Goal: Task Accomplishment & Management: Complete application form

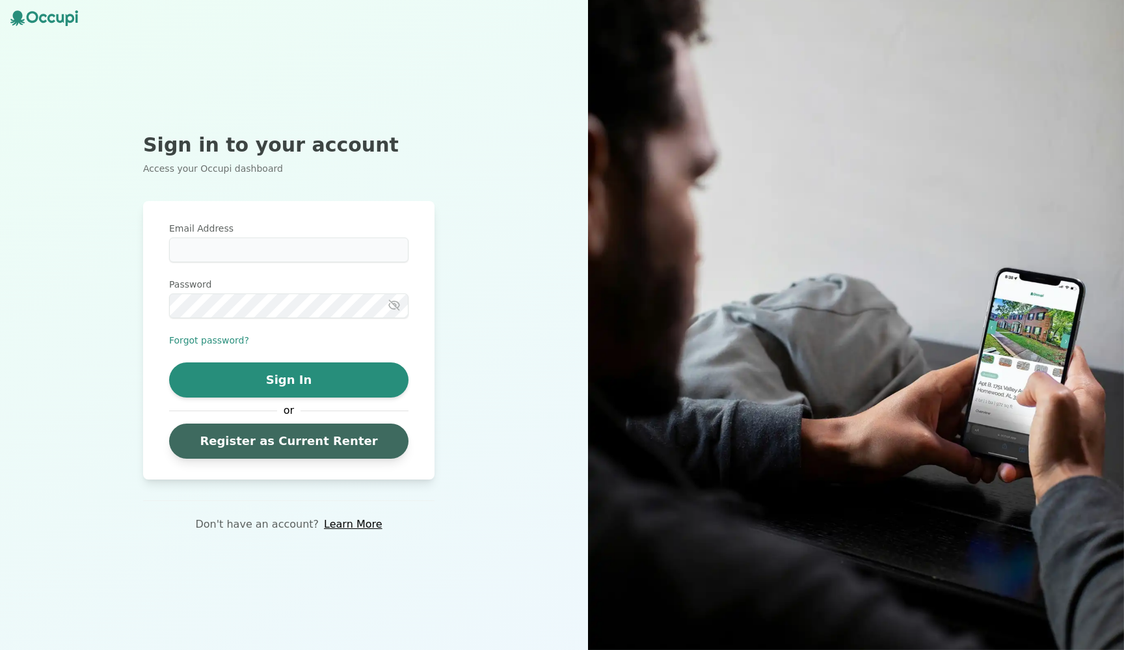
click at [272, 449] on link "Register as Current Renter" at bounding box center [288, 440] width 239 height 35
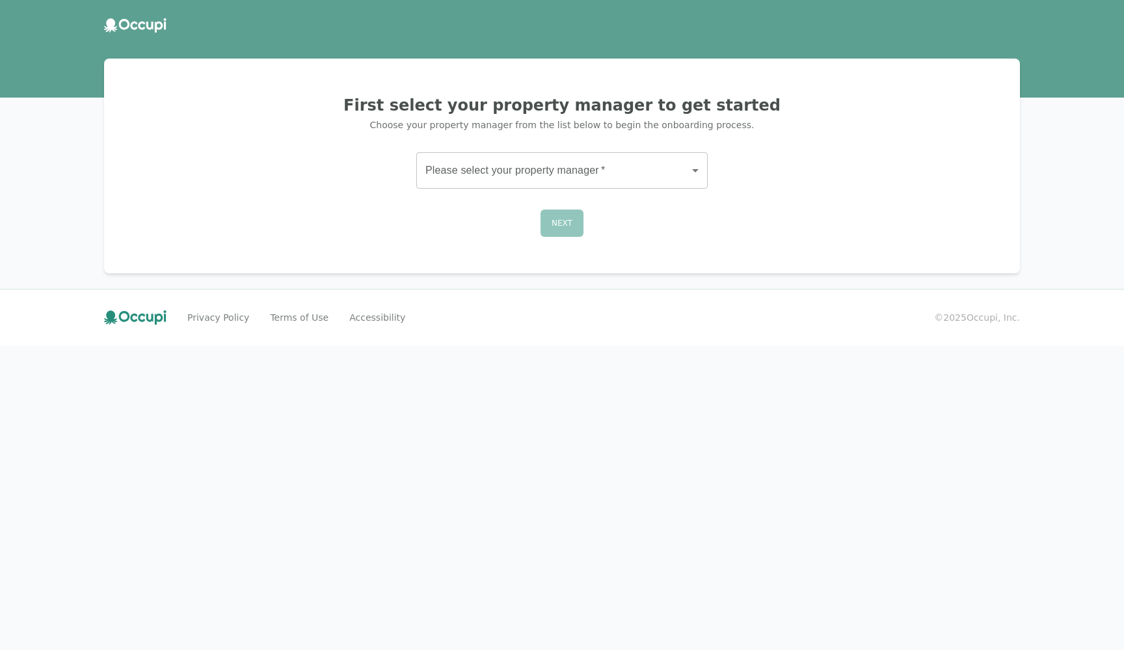
click at [490, 170] on body "First select your property manager to get started Choose your property manager …" at bounding box center [562, 325] width 1124 height 650
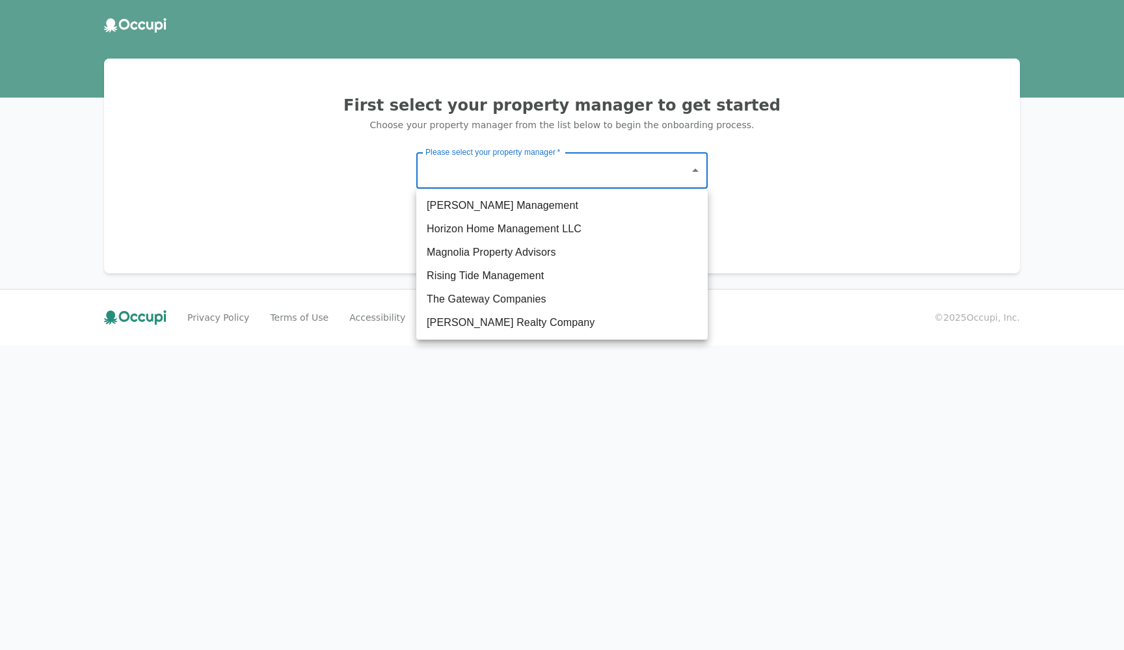
click at [458, 301] on li "The Gateway Companies" at bounding box center [561, 298] width 291 height 23
type input "**********"
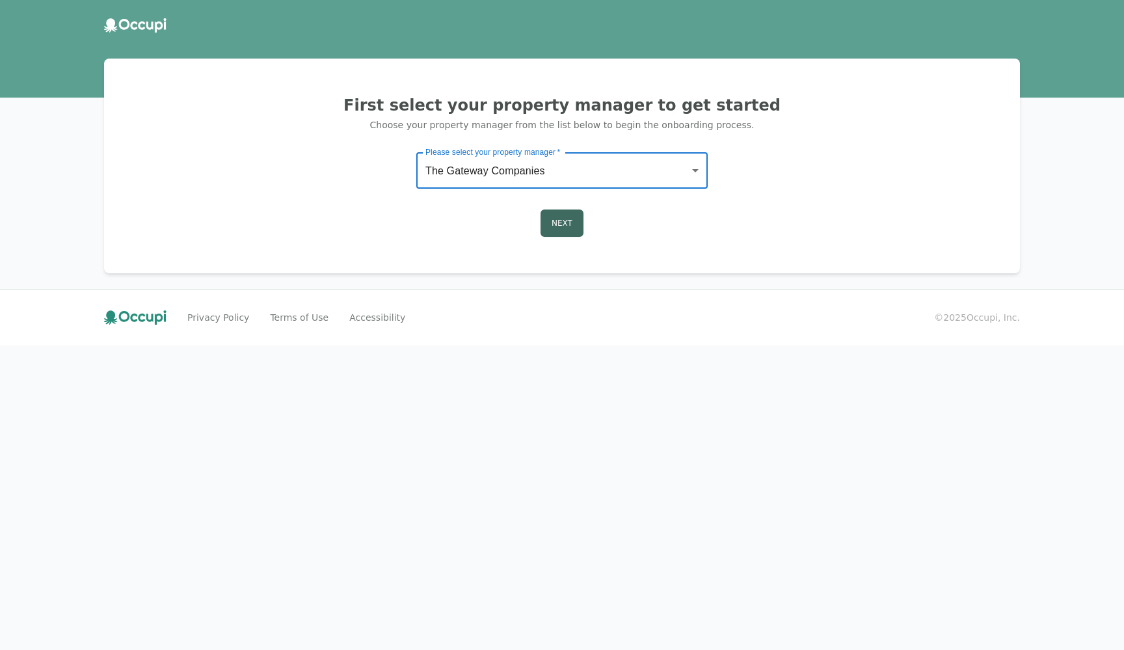
click at [557, 230] on button "Next" at bounding box center [561, 222] width 43 height 27
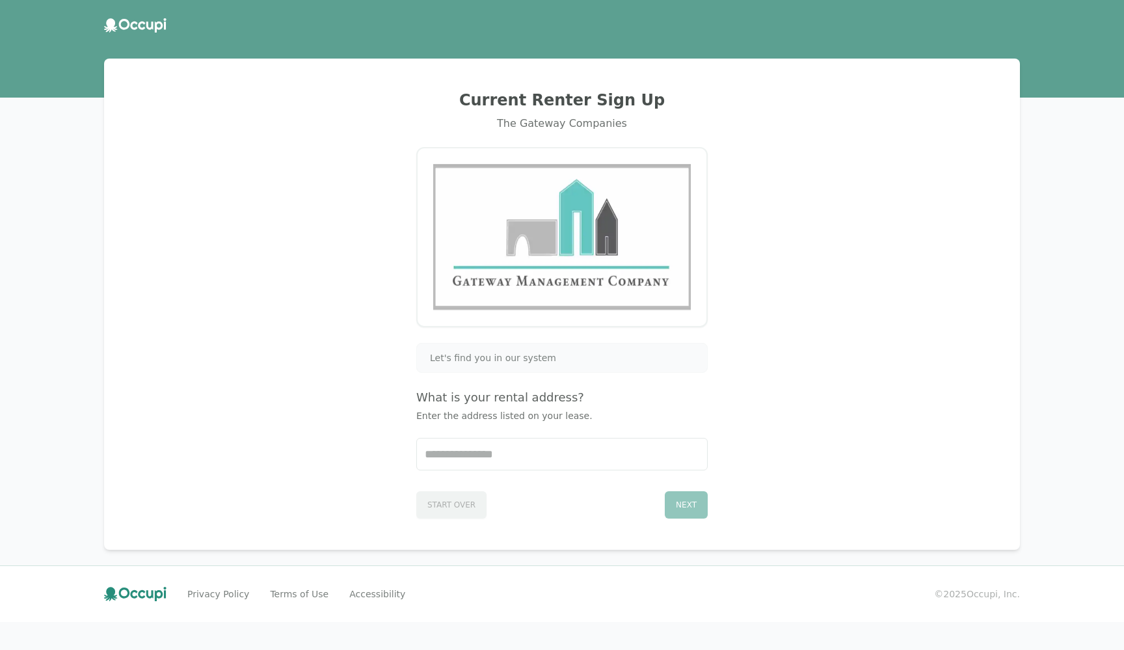
click at [466, 351] on div "Let's find you in our system" at bounding box center [561, 358] width 291 height 30
click at [484, 475] on div "Let's find you in our system What is your rental address? Enter the address lis…" at bounding box center [561, 431] width 291 height 176
click at [484, 458] on input "Start typing..." at bounding box center [562, 453] width 290 height 31
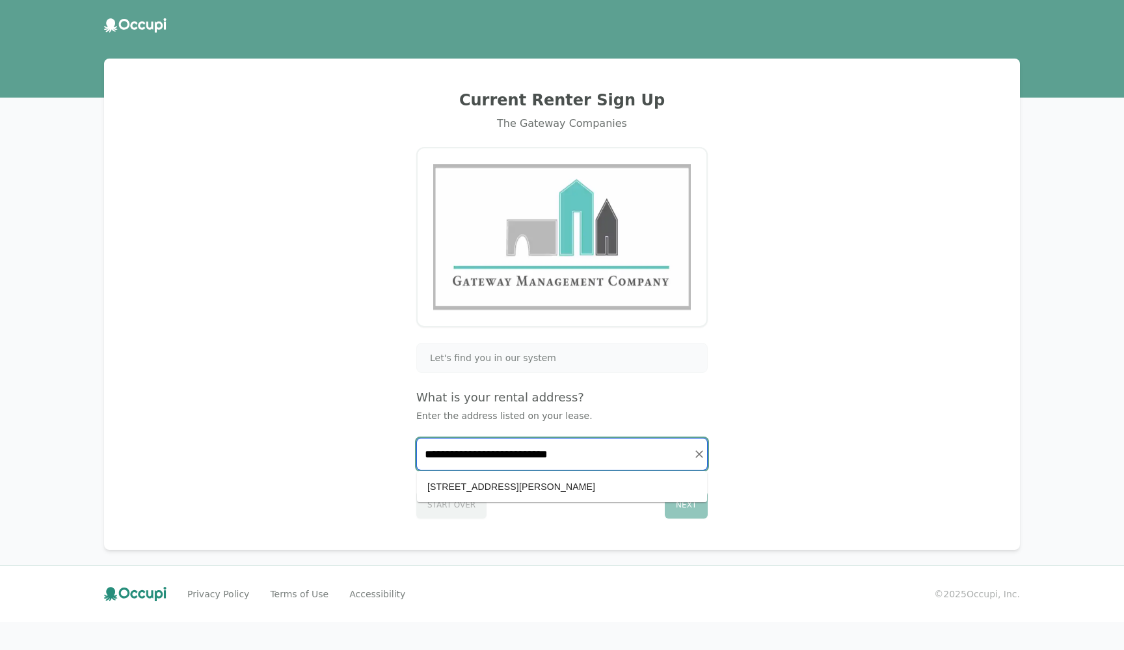
click at [497, 483] on li "[STREET_ADDRESS][PERSON_NAME]" at bounding box center [562, 486] width 290 height 21
type input "**********"
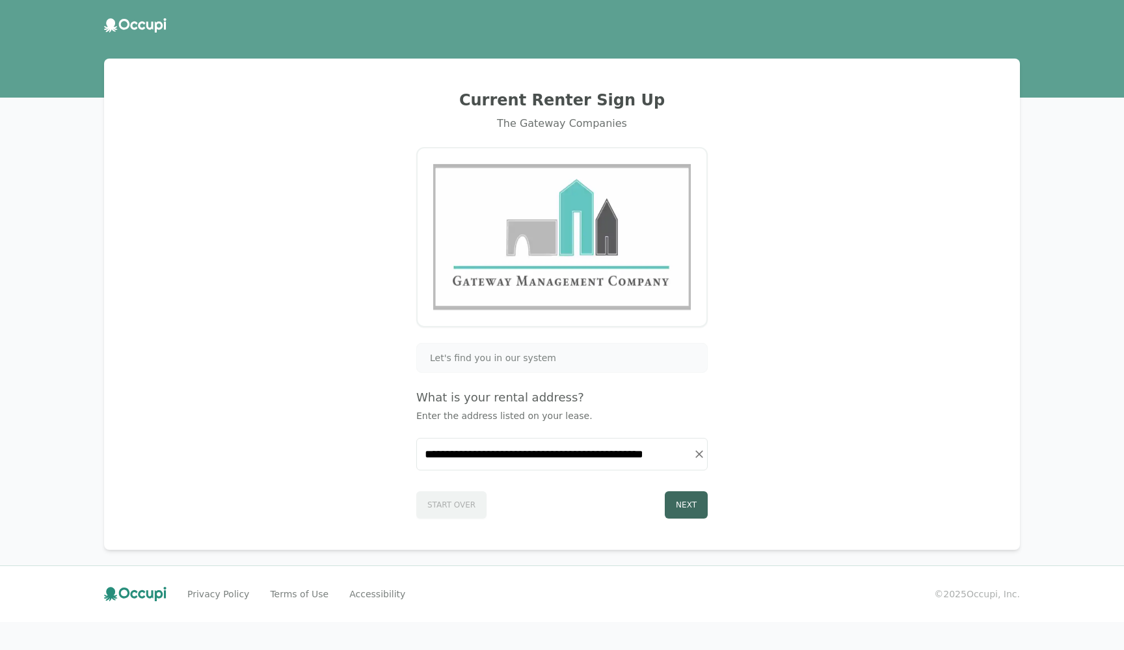
click at [673, 505] on button "Next" at bounding box center [686, 504] width 43 height 27
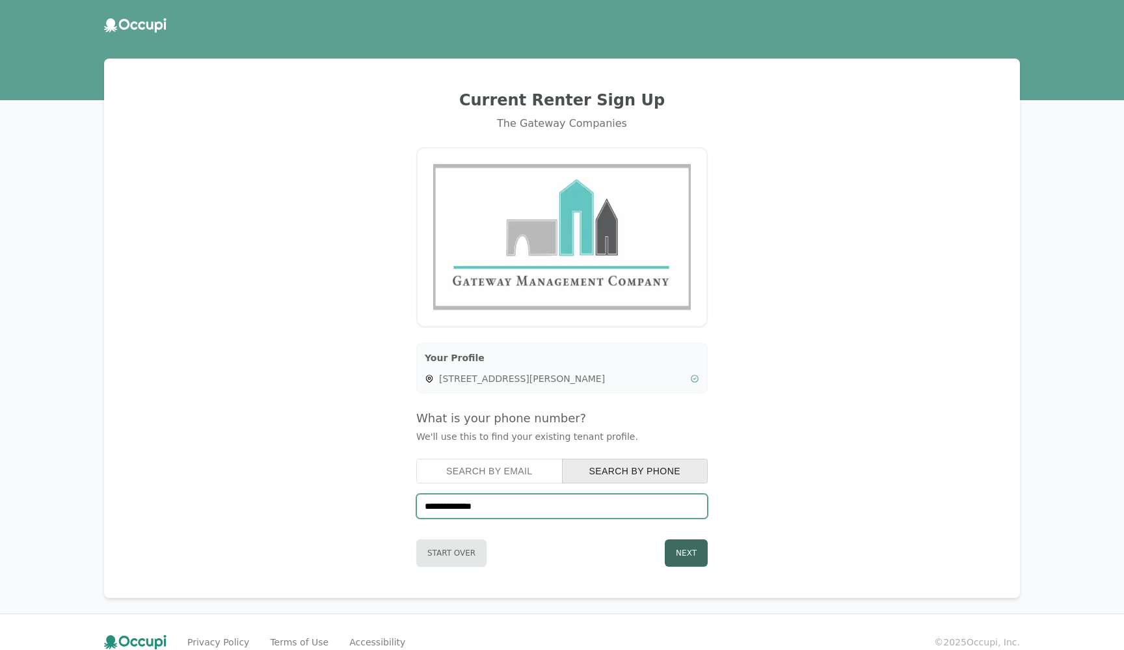
type input "**********"
click at [681, 548] on button "Next" at bounding box center [686, 552] width 43 height 27
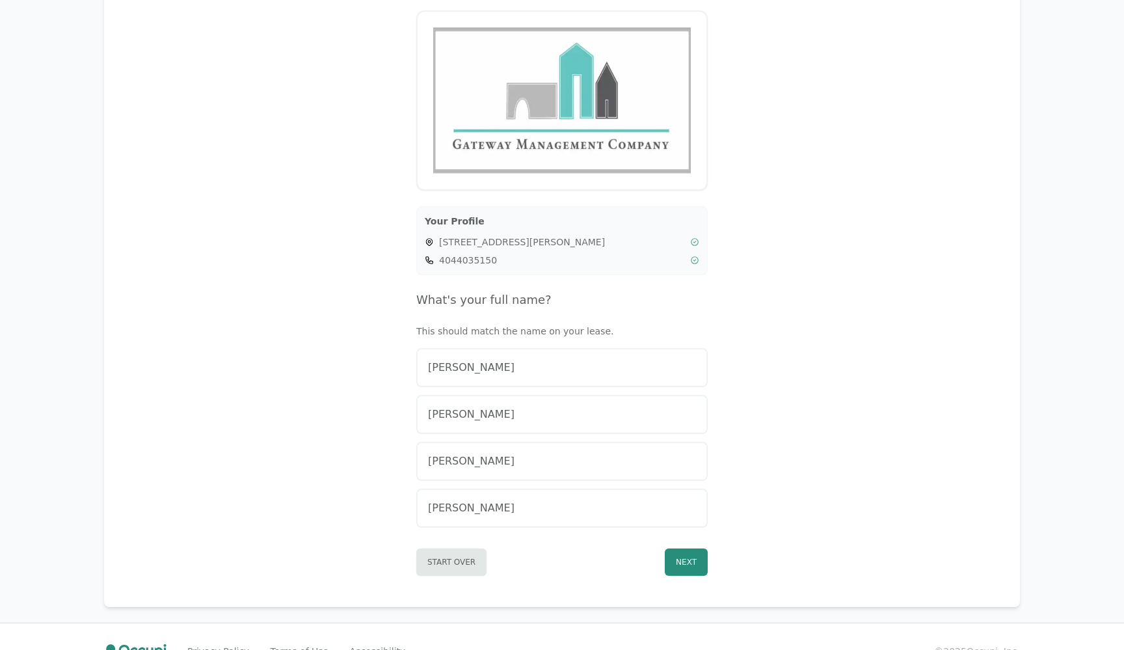
scroll to position [148, 0]
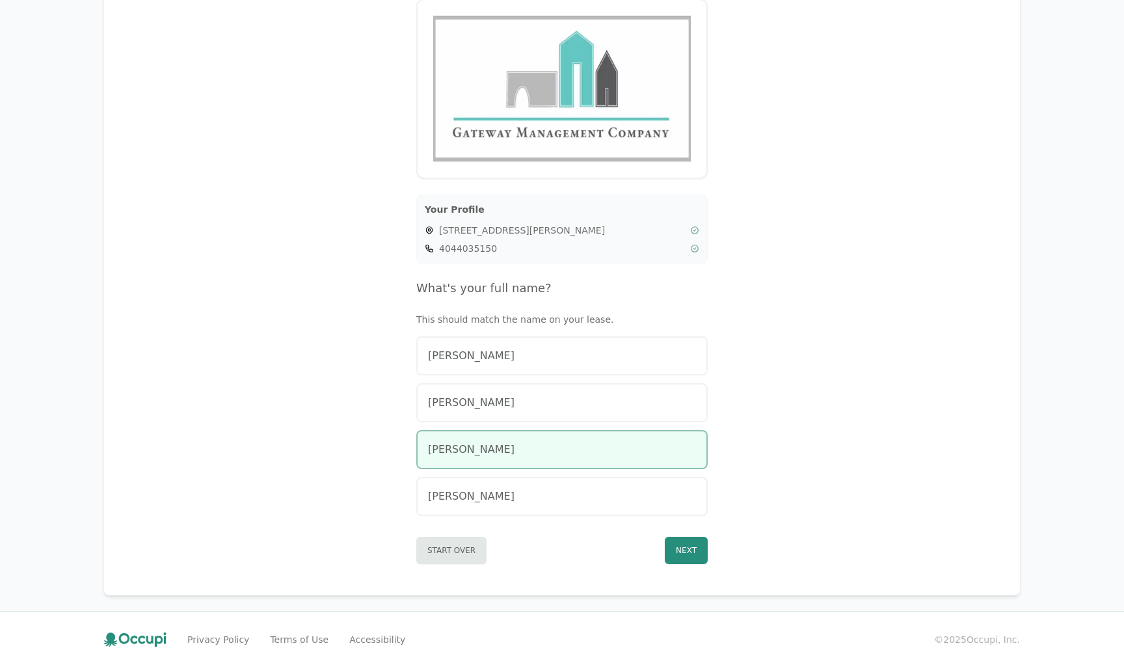
click at [643, 451] on div "[PERSON_NAME]" at bounding box center [562, 450] width 268 height 16
click at [697, 550] on button "Next" at bounding box center [686, 550] width 43 height 27
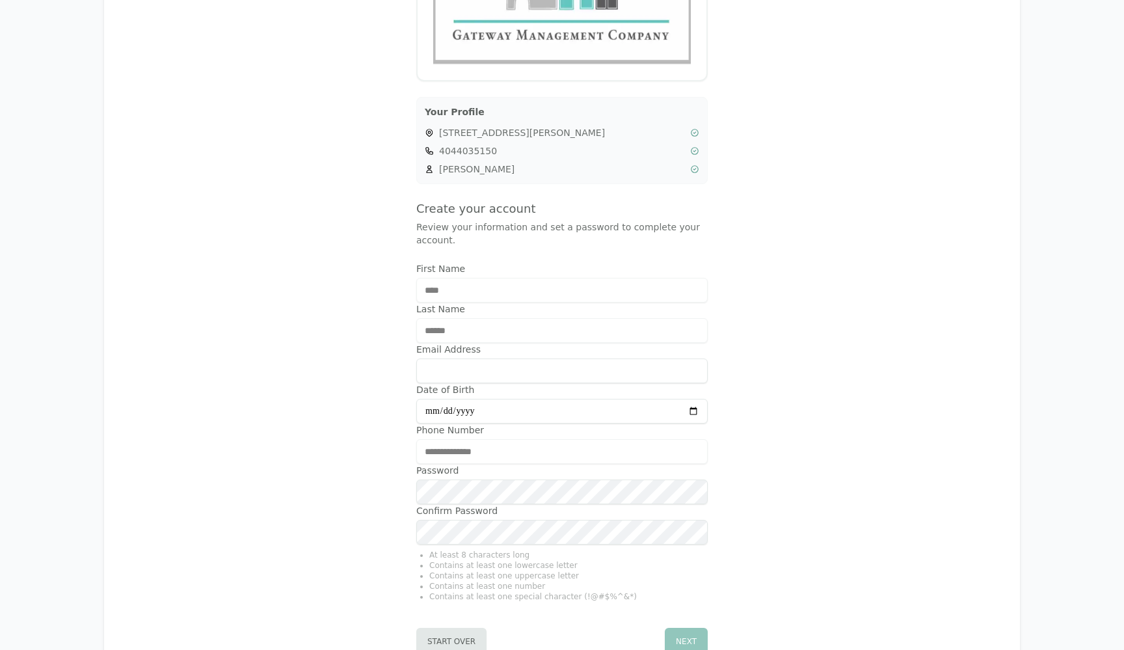
scroll to position [246, 0]
click at [446, 413] on input "Date of Birth" at bounding box center [561, 410] width 291 height 25
click at [475, 412] on input "Date of Birth" at bounding box center [561, 410] width 291 height 25
type input "**********"
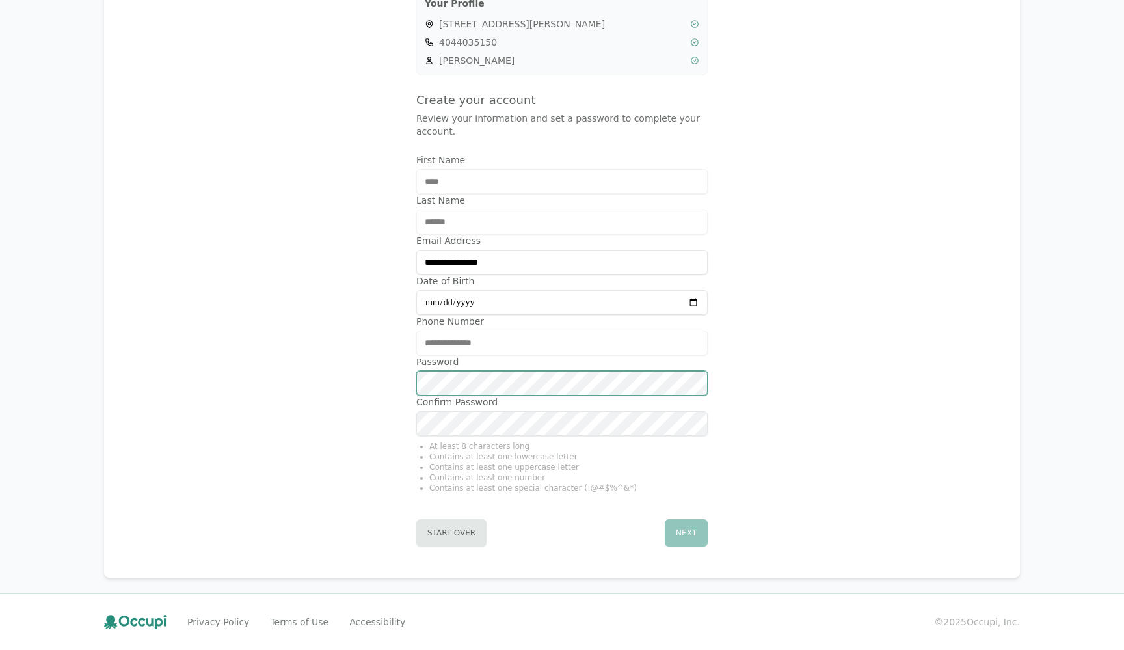
scroll to position [354, 0]
click at [720, 460] on div "**********" at bounding box center [562, 141] width 884 height 842
click at [695, 535] on button "Next" at bounding box center [686, 532] width 43 height 27
click at [700, 535] on button "Next" at bounding box center [686, 532] width 43 height 27
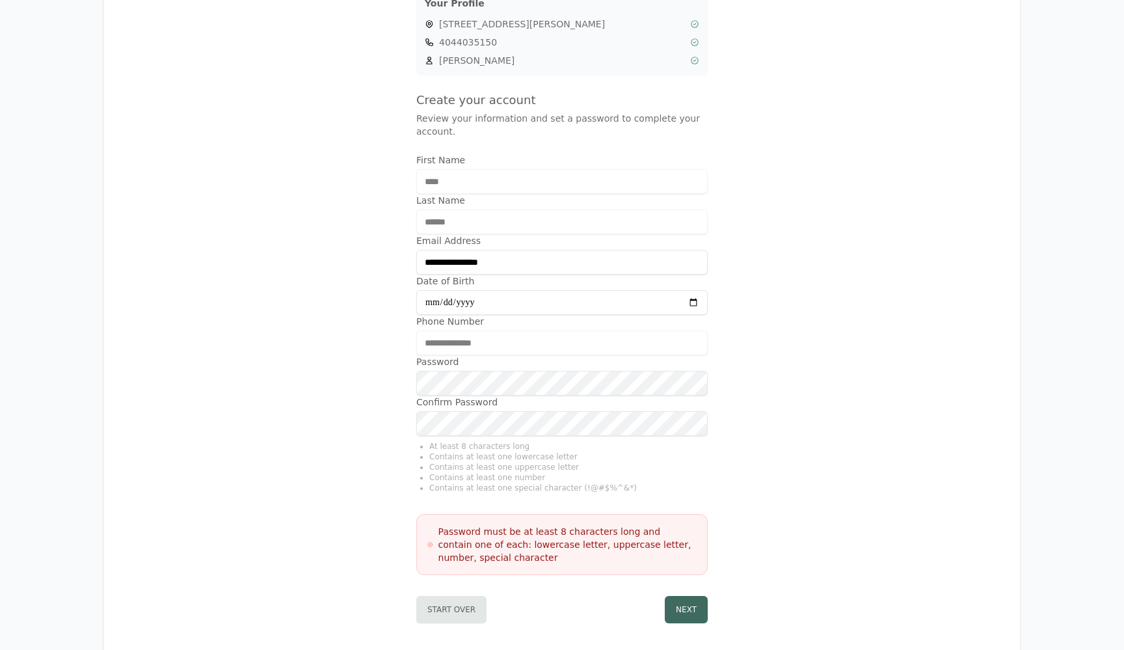
click at [693, 611] on button "Next" at bounding box center [686, 609] width 43 height 27
click at [423, 387] on form "**********" at bounding box center [561, 325] width 291 height 345
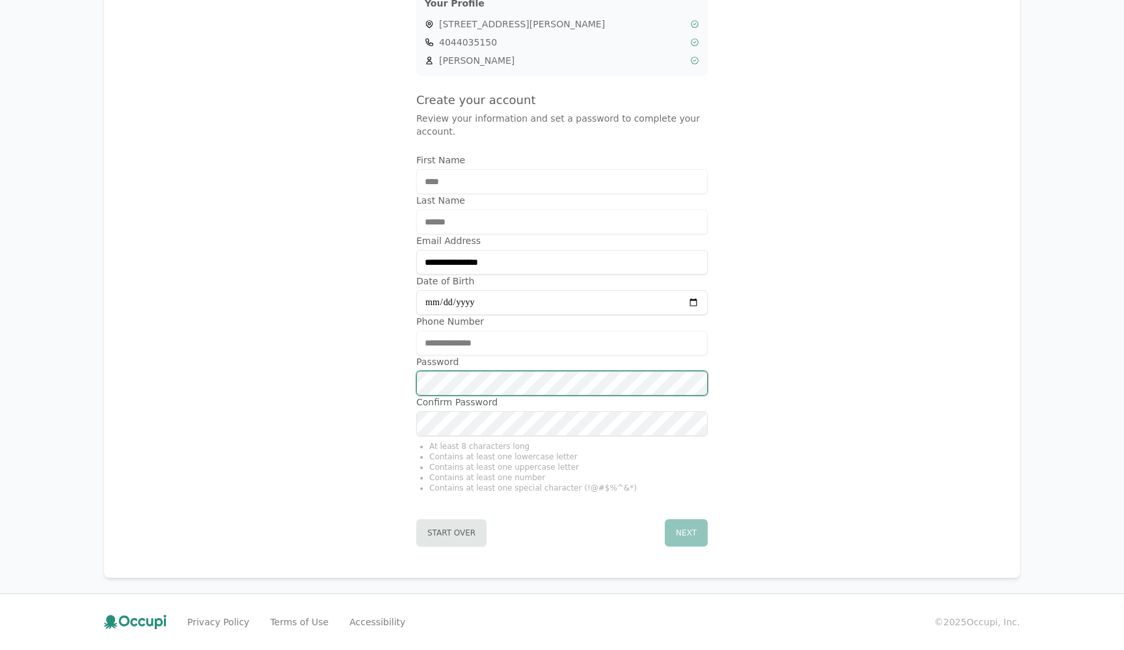
click at [380, 380] on div "**********" at bounding box center [562, 141] width 884 height 842
click at [693, 442] on li "At least 8 characters long" at bounding box center [568, 446] width 278 height 10
click at [628, 470] on li "Contains at least one uppercase letter" at bounding box center [568, 467] width 278 height 10
click at [683, 528] on button "Next" at bounding box center [686, 532] width 43 height 27
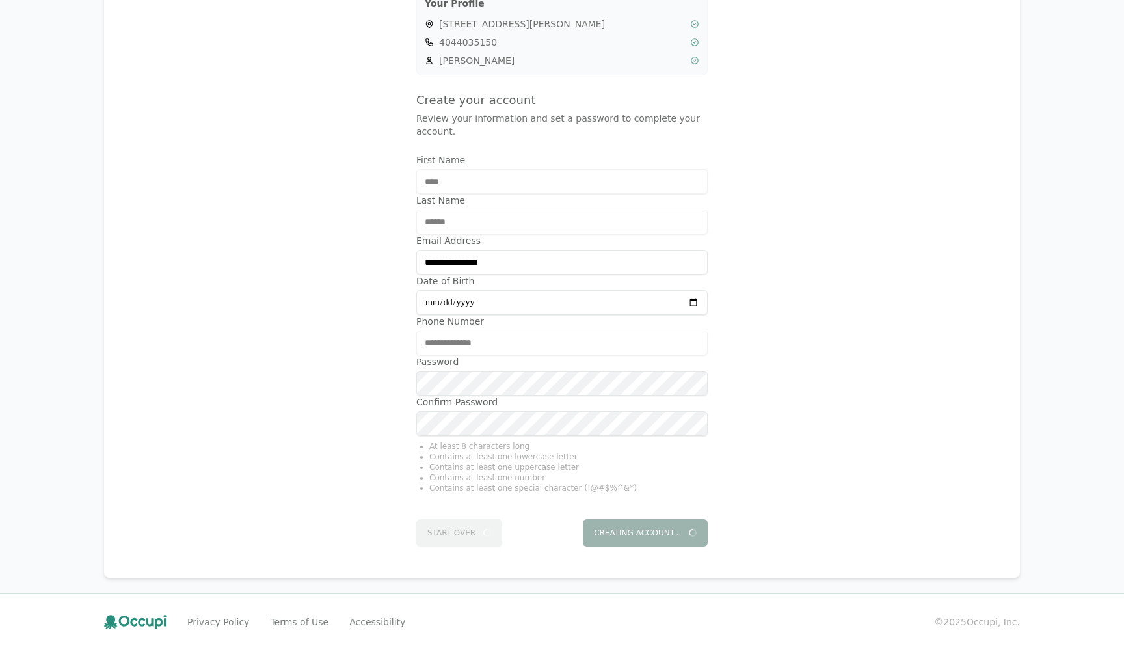
scroll to position [0, 0]
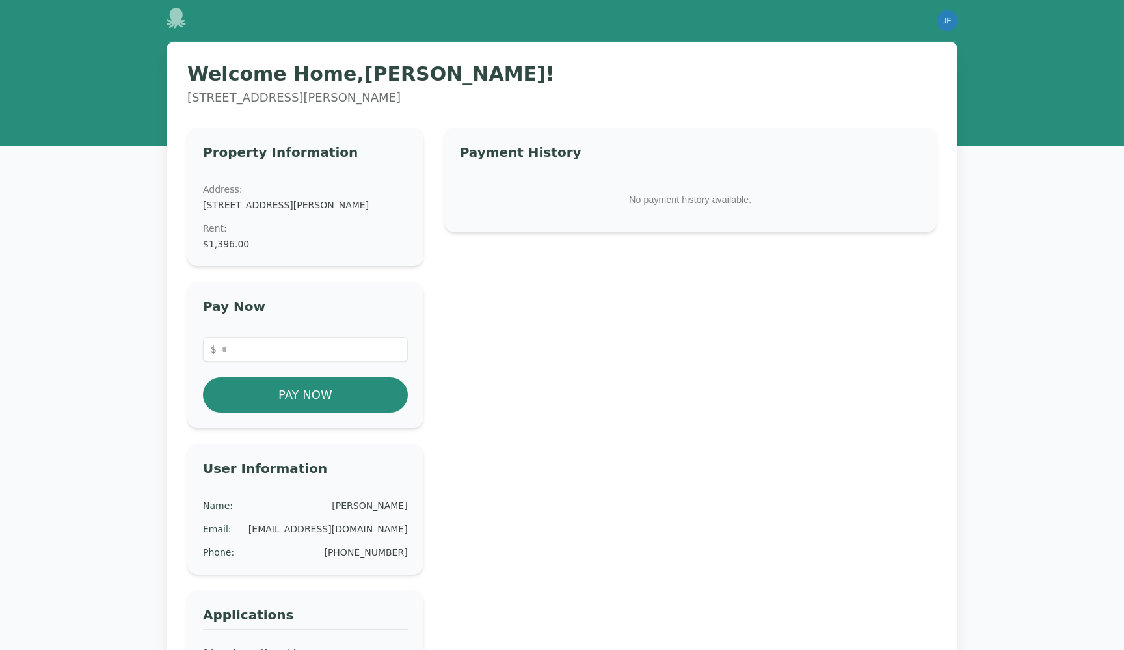
scroll to position [86, 0]
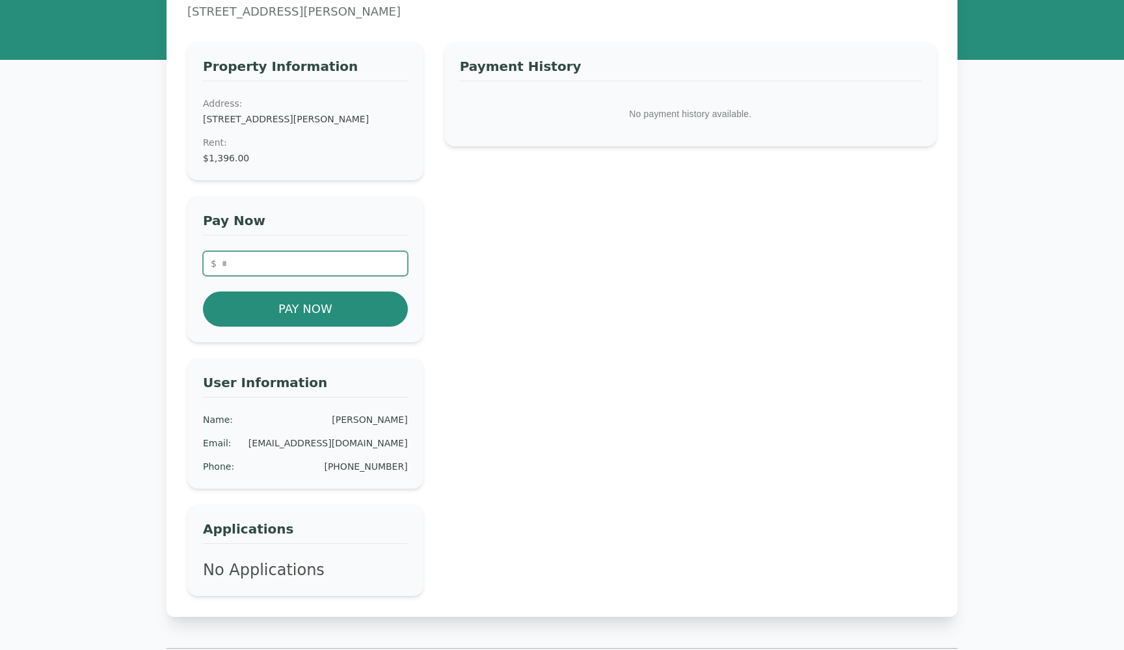
click at [338, 273] on input "number" at bounding box center [305, 263] width 205 height 25
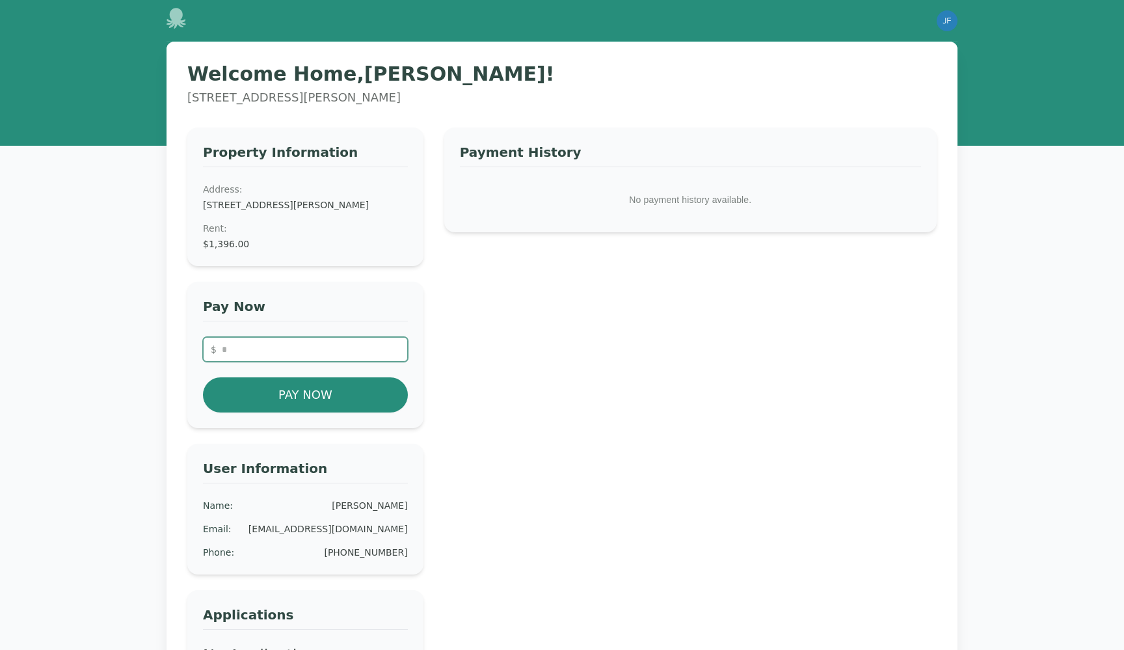
scroll to position [0, 0]
type input "****"
click at [504, 352] on div "Payment History No payment history available." at bounding box center [690, 404] width 492 height 554
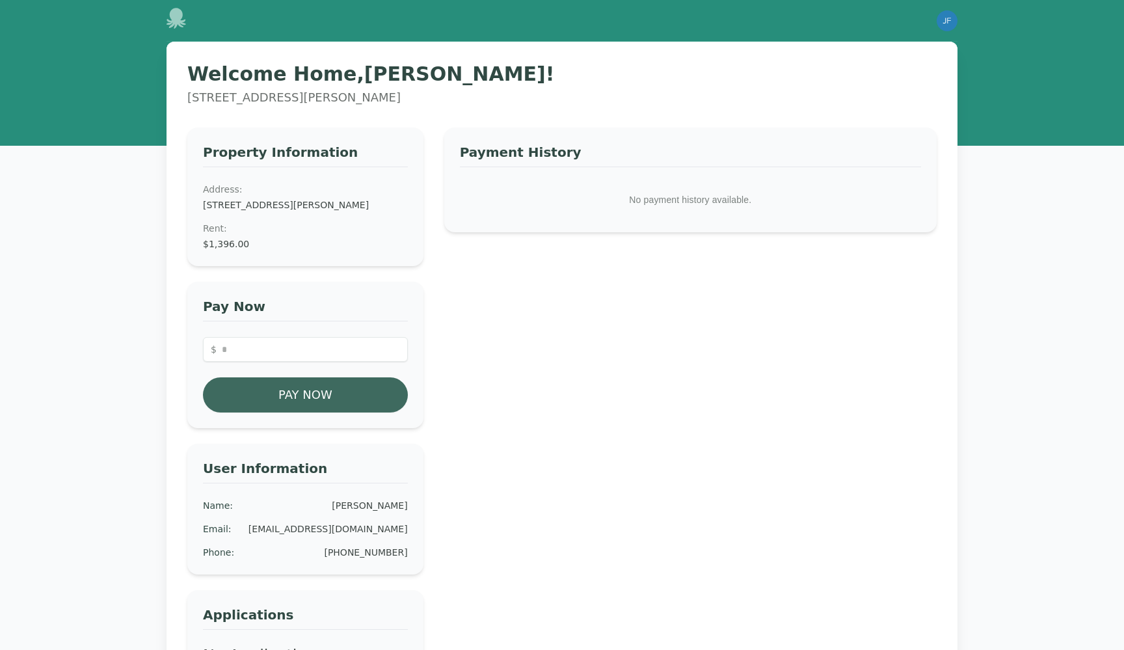
click at [358, 410] on button "Pay Now" at bounding box center [305, 394] width 205 height 35
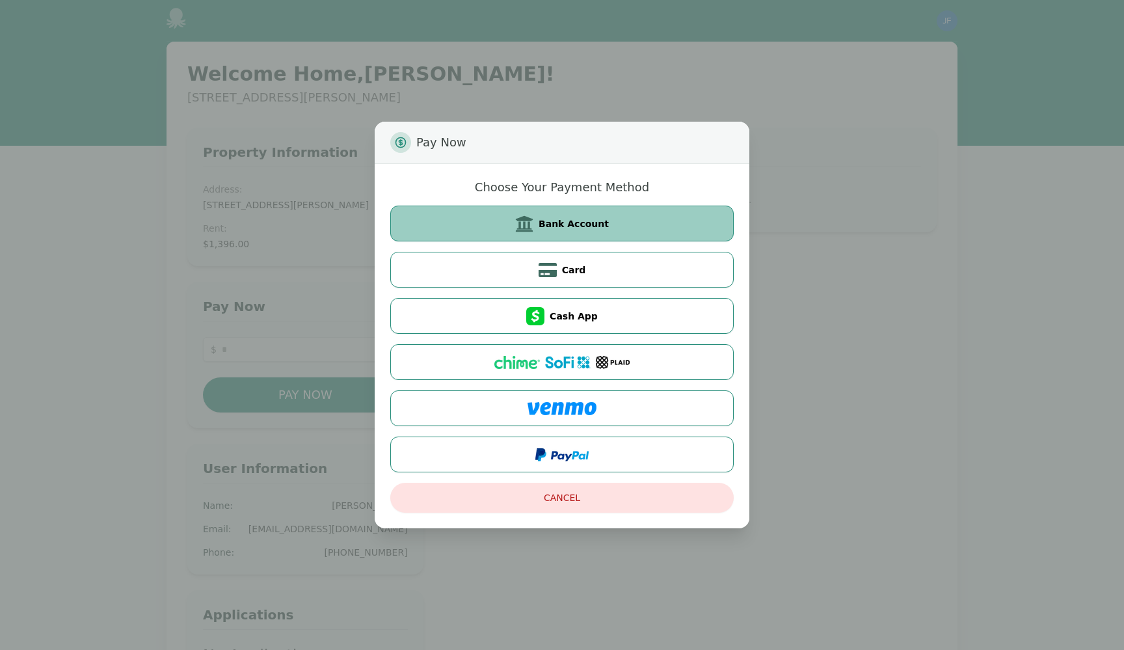
click at [532, 218] on icon at bounding box center [524, 223] width 17 height 16
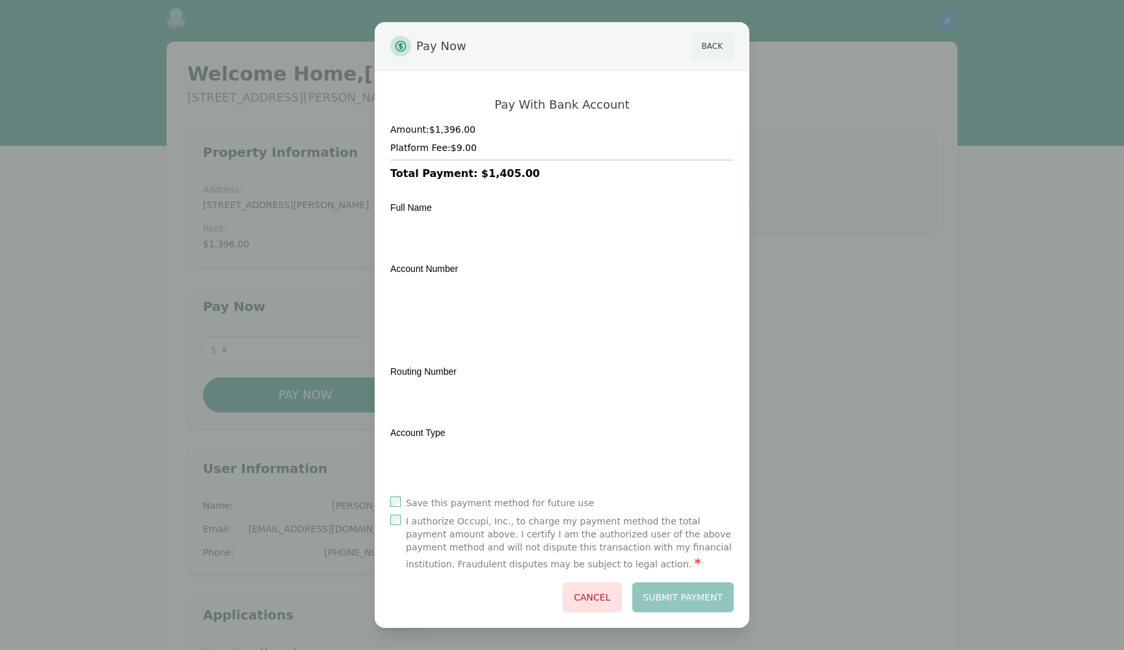
click at [726, 53] on button "Back" at bounding box center [712, 46] width 43 height 27
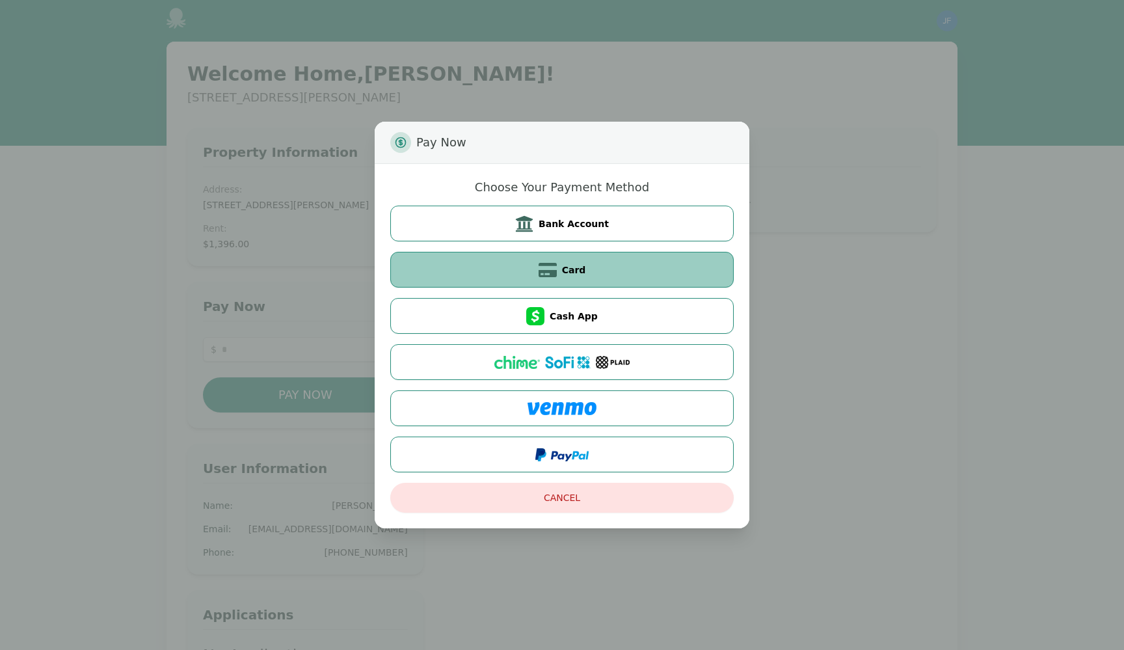
click at [641, 278] on button "Card" at bounding box center [561, 270] width 343 height 36
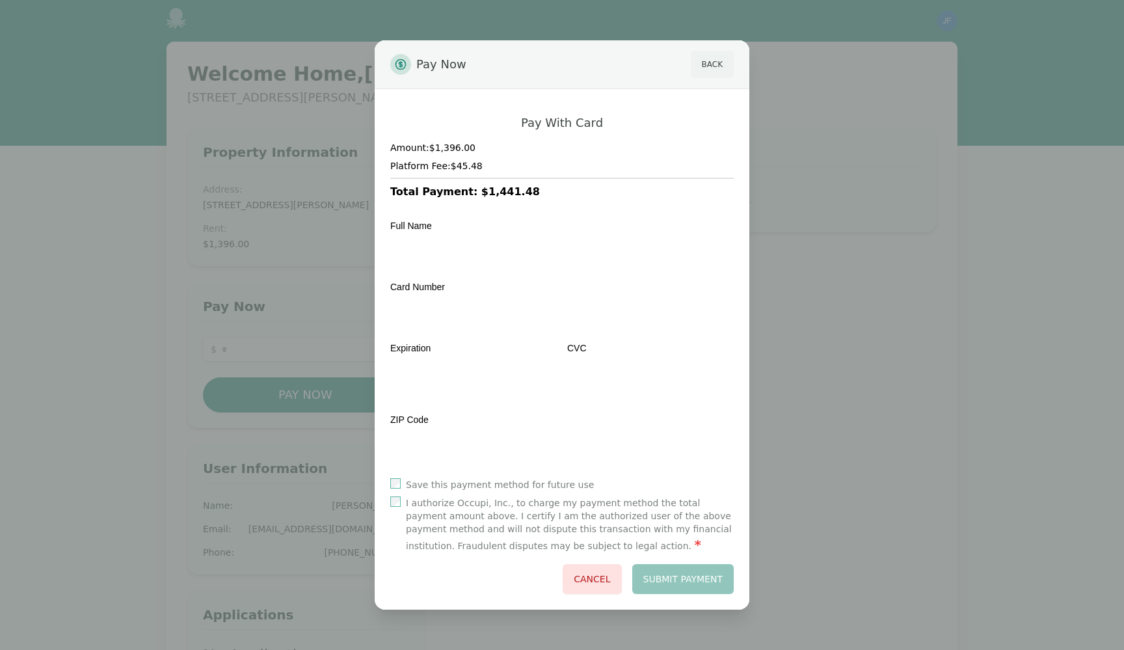
click at [709, 68] on button "Back" at bounding box center [712, 64] width 43 height 27
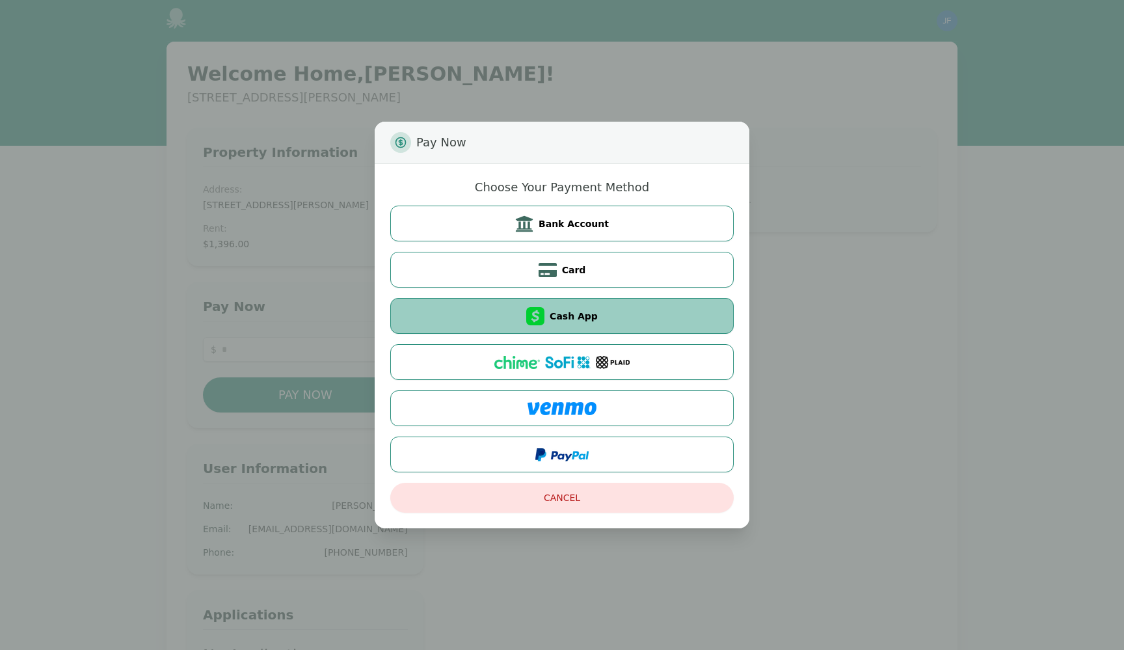
click at [620, 311] on button "Cash App" at bounding box center [561, 316] width 343 height 36
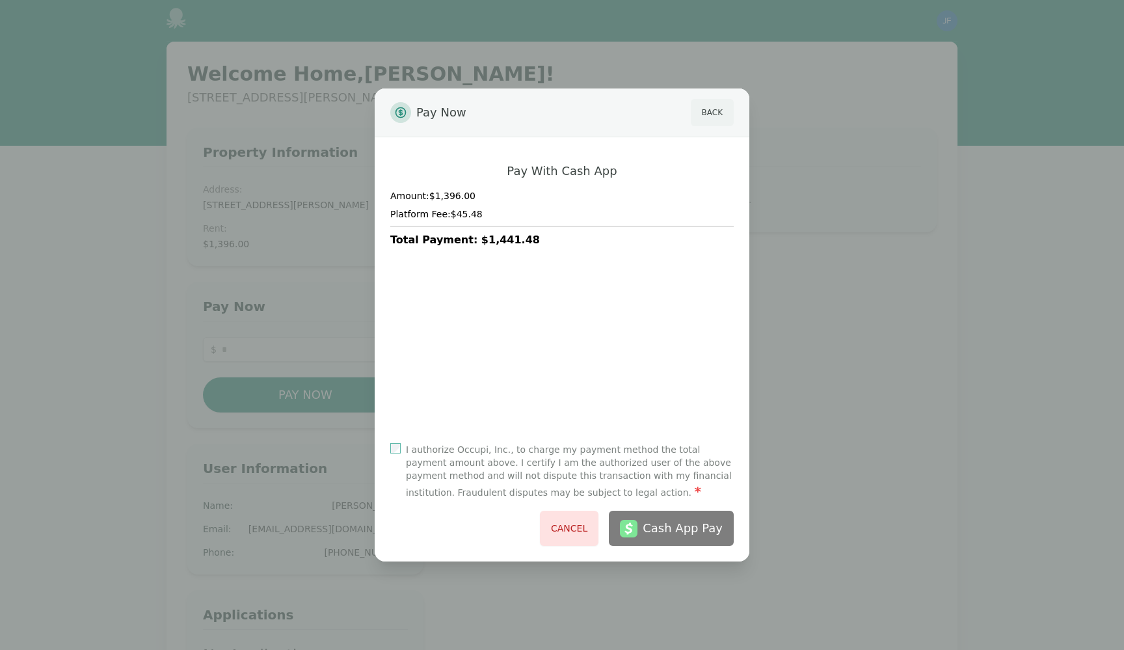
click at [706, 118] on button "Back" at bounding box center [712, 112] width 43 height 27
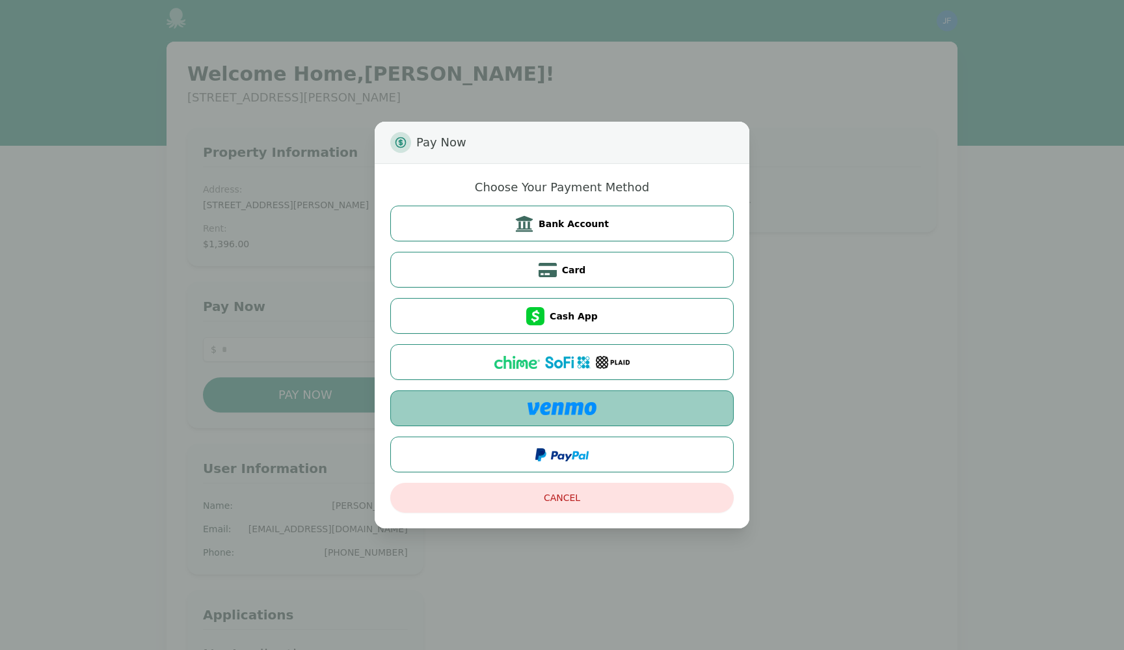
click at [603, 405] on button at bounding box center [561, 408] width 343 height 36
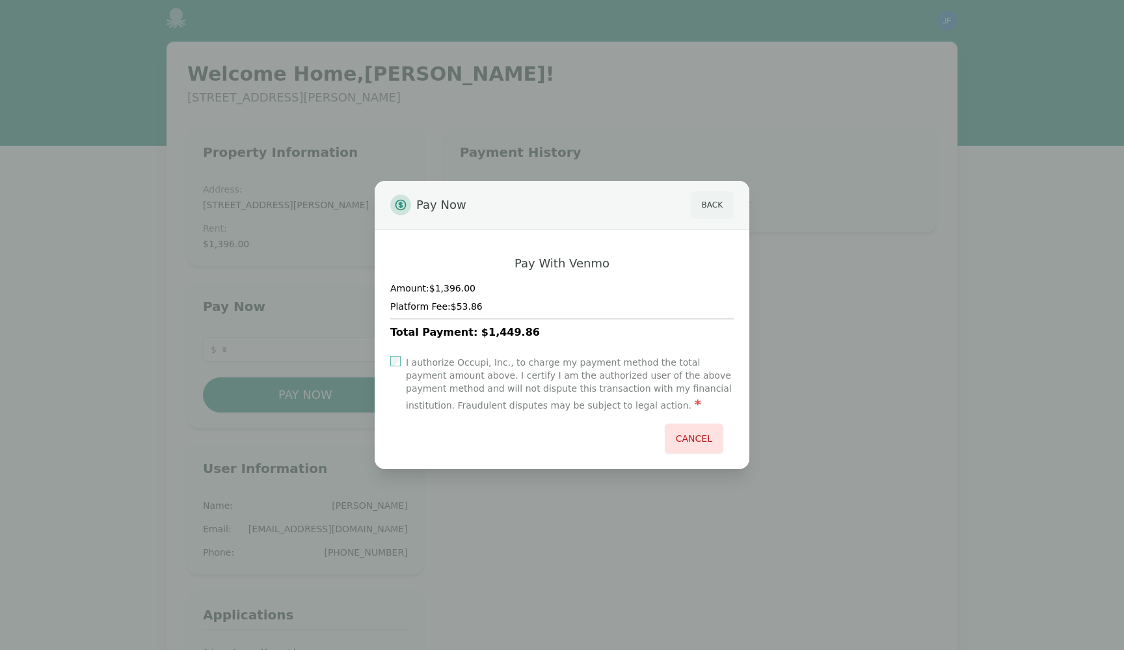
click at [715, 203] on button "Back" at bounding box center [712, 204] width 43 height 27
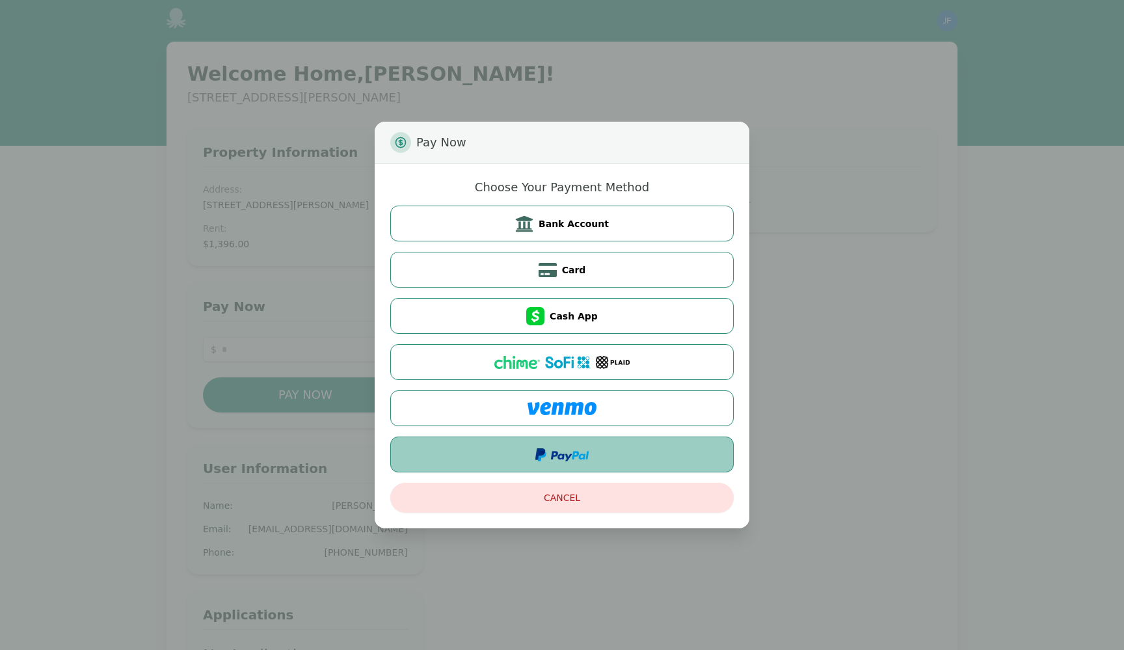
click at [599, 449] on button at bounding box center [561, 454] width 343 height 36
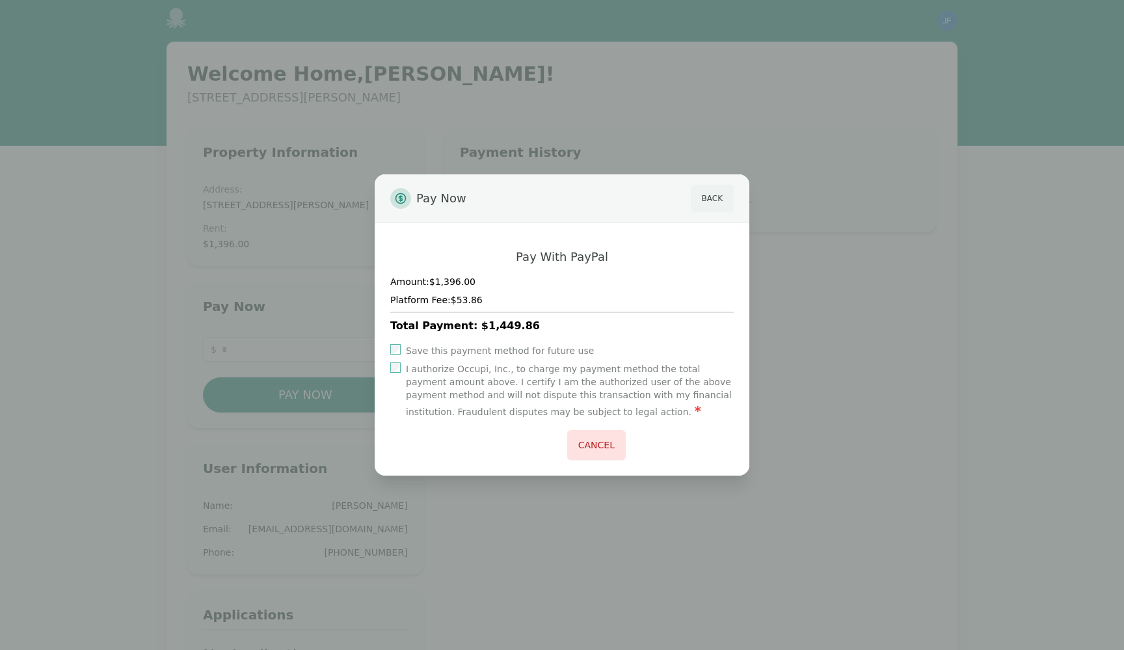
click at [708, 194] on button "Back" at bounding box center [712, 198] width 43 height 27
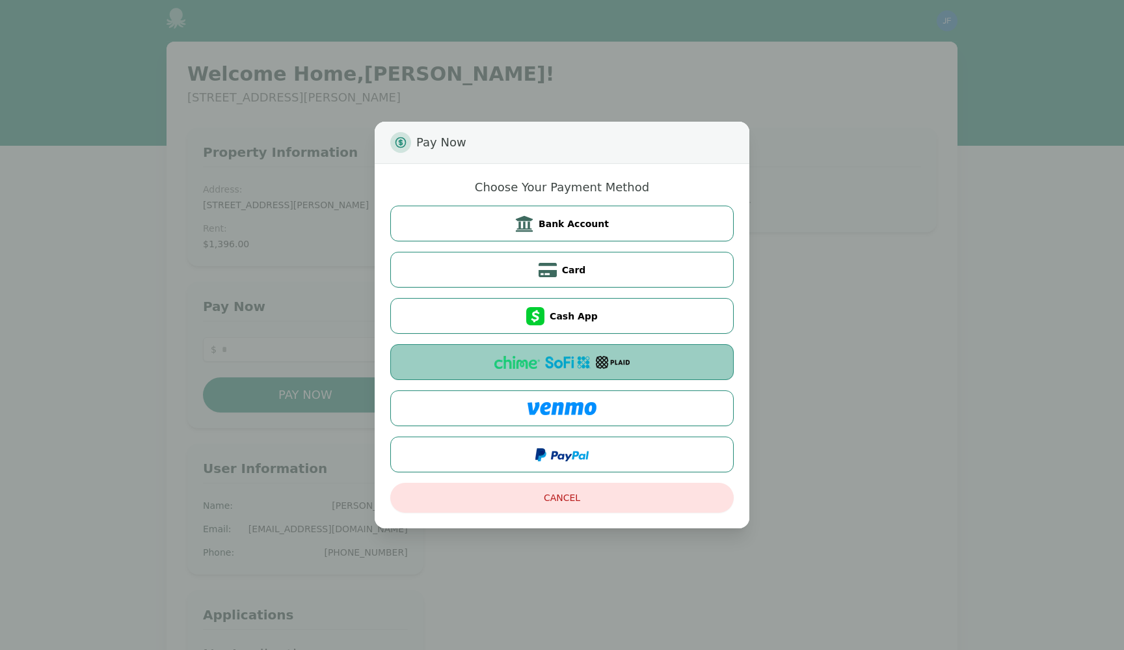
click at [622, 352] on button at bounding box center [561, 362] width 343 height 36
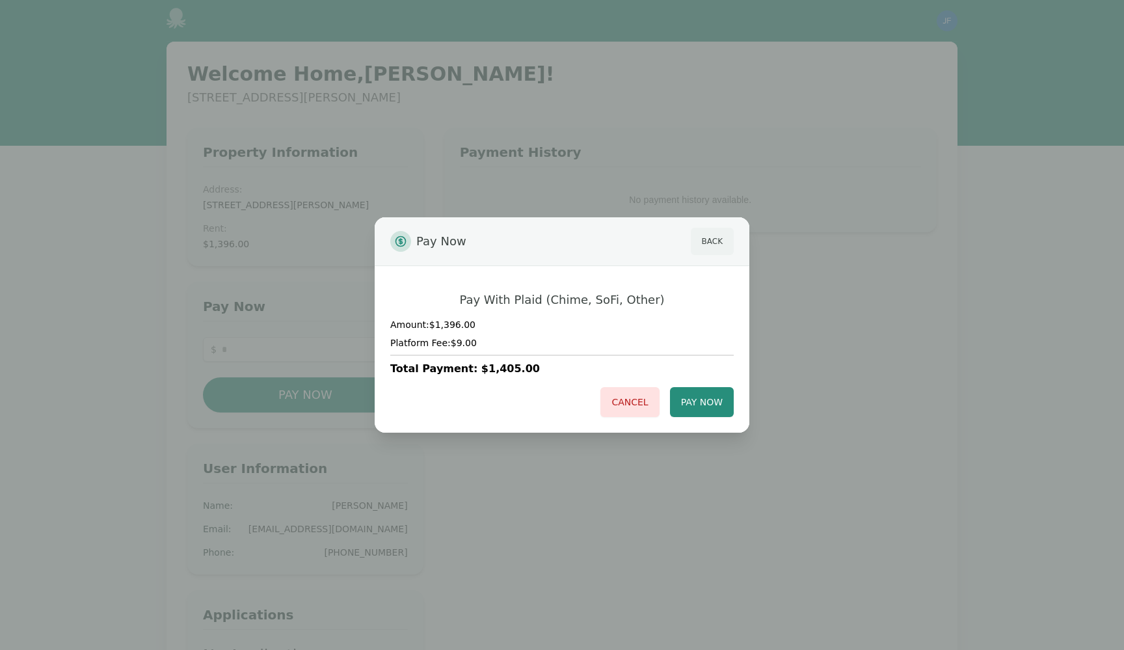
click at [717, 232] on button "Back" at bounding box center [712, 241] width 43 height 27
